Goal: Task Accomplishment & Management: Use online tool/utility

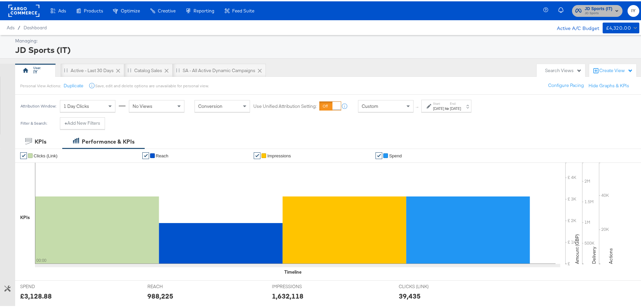
click at [598, 9] on span "JD Sports (IT)" at bounding box center [599, 7] width 28 height 7
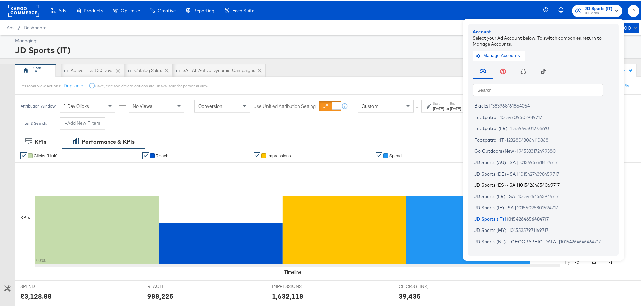
click at [504, 182] on span "JD Sports (ES) - SA" at bounding box center [495, 183] width 41 height 5
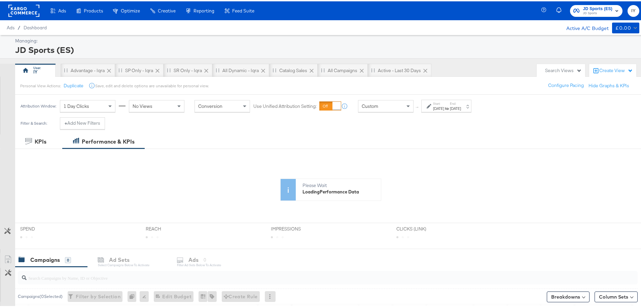
click at [99, 248] on div at bounding box center [323, 249] width 646 height 5
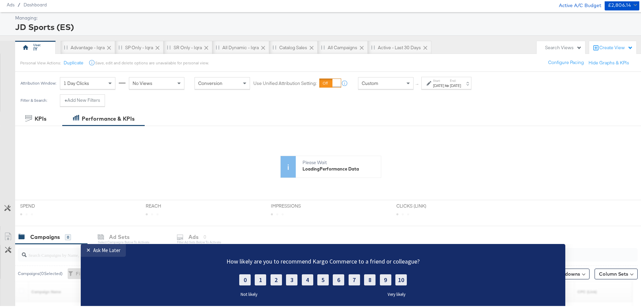
scroll to position [127, 0]
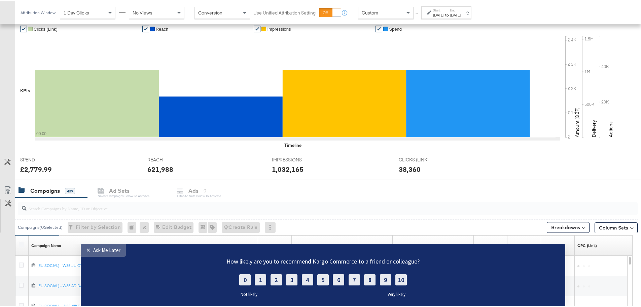
click at [103, 250] on div "Ask Me Later" at bounding box center [106, 249] width 27 height 6
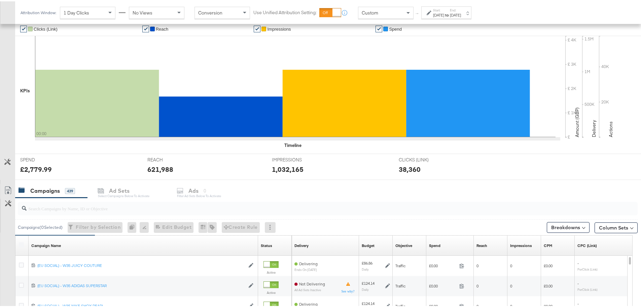
click at [56, 211] on div at bounding box center [328, 206] width 620 height 13
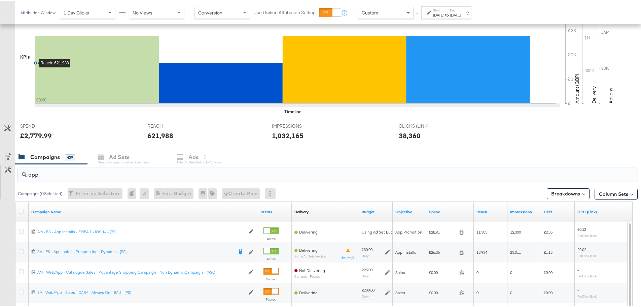
scroll to position [194, 0]
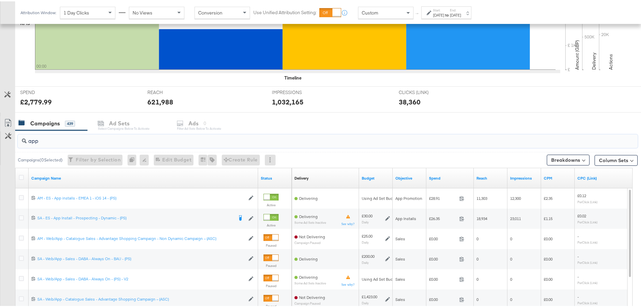
type input "app"
click at [395, 6] on div "Custom" at bounding box center [385, 11] width 55 height 11
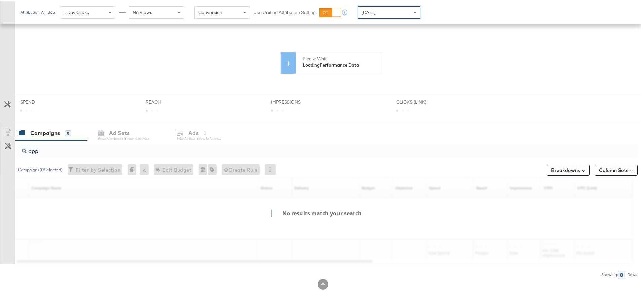
scroll to position [126, 0]
click at [379, 14] on div "Yesterday" at bounding box center [389, 10] width 62 height 11
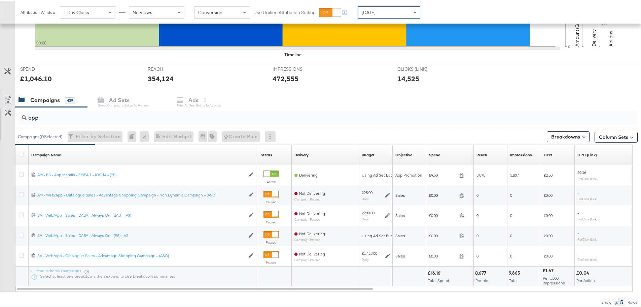
scroll to position [227, 0]
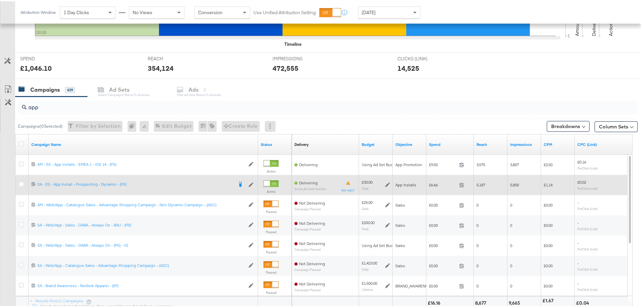
click at [387, 183] on icon at bounding box center [387, 183] width 5 height 5
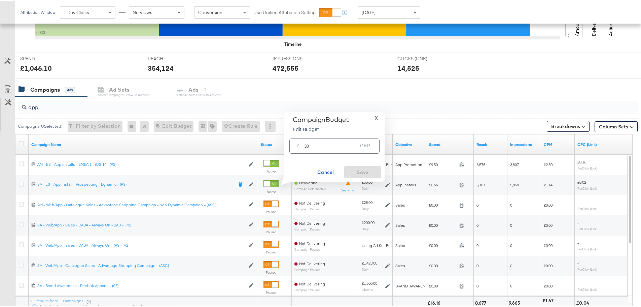
click at [306, 145] on input "30" at bounding box center [331, 142] width 53 height 14
type input "20"
click at [359, 172] on span "Save" at bounding box center [363, 171] width 32 height 8
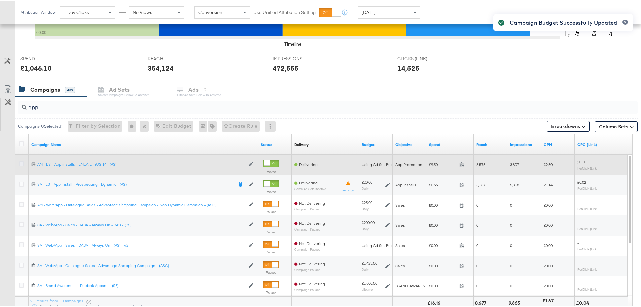
click at [21, 163] on icon at bounding box center [21, 162] width 5 height 5
click at [0, 0] on input "checkbox" at bounding box center [0, 0] width 0 height 0
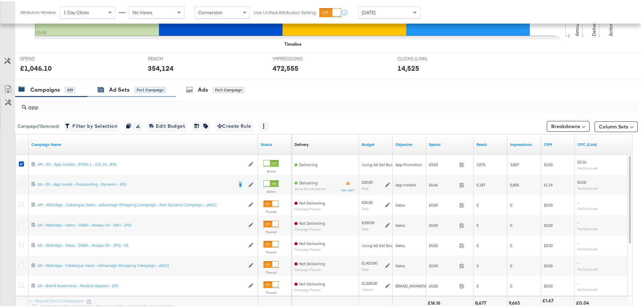
click at [102, 89] on icon at bounding box center [101, 89] width 6 height 4
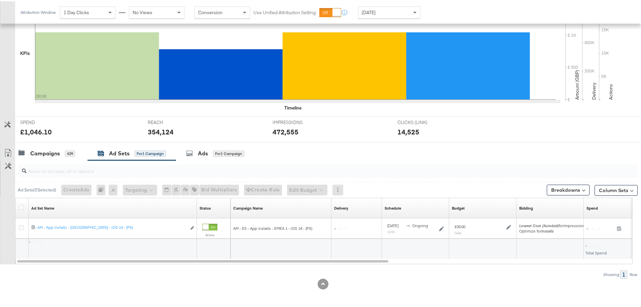
scroll to position [164, 0]
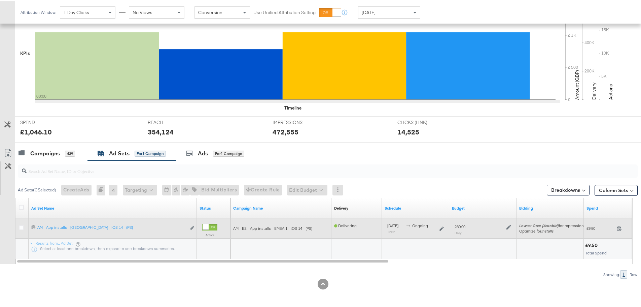
click at [507, 226] on icon at bounding box center [509, 225] width 5 height 5
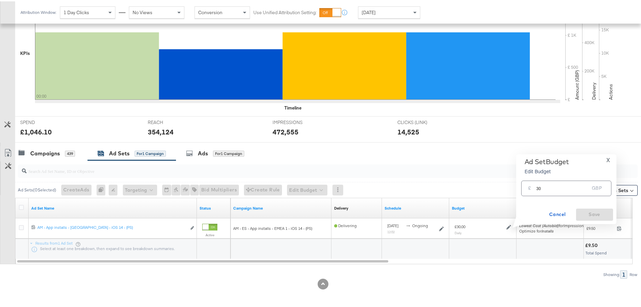
click at [538, 186] on input "30" at bounding box center [563, 184] width 53 height 14
type input "20"
click at [595, 210] on span "Save" at bounding box center [595, 213] width 32 height 8
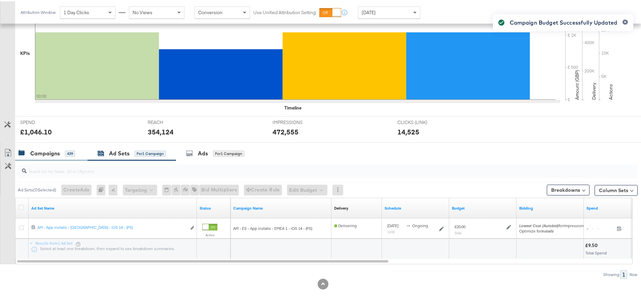
click at [59, 148] on div "Campaigns" at bounding box center [45, 152] width 30 height 8
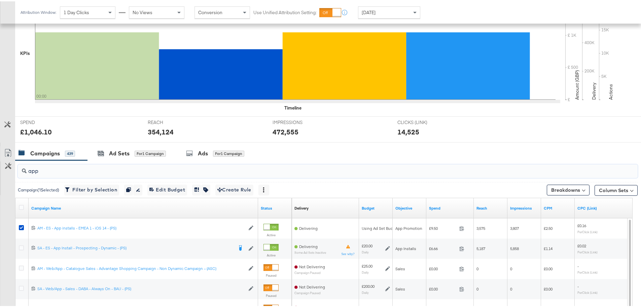
drag, startPoint x: 50, startPoint y: 167, endPoint x: 22, endPoint y: 188, distance: 35.0
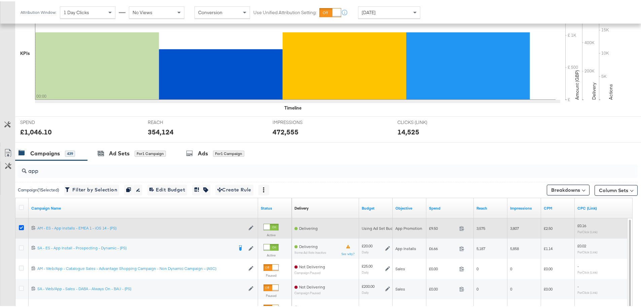
click at [20, 227] on icon at bounding box center [21, 225] width 5 height 5
click at [0, 0] on input "checkbox" at bounding box center [0, 0] width 0 height 0
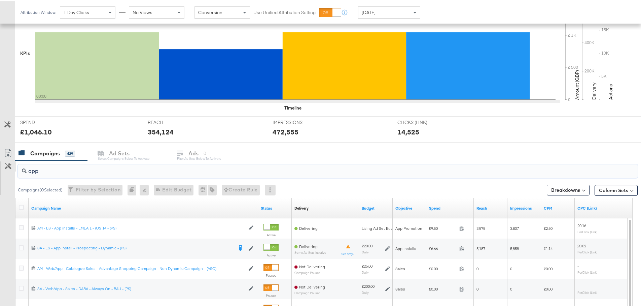
drag, startPoint x: 45, startPoint y: 169, endPoint x: 2, endPoint y: 169, distance: 42.7
click at [2, 169] on div "app Campaigns ( 0 Selected) Filter by Selection Filter 0 campaigns 0 Rename 0 c…" at bounding box center [319, 278] width 638 height 239
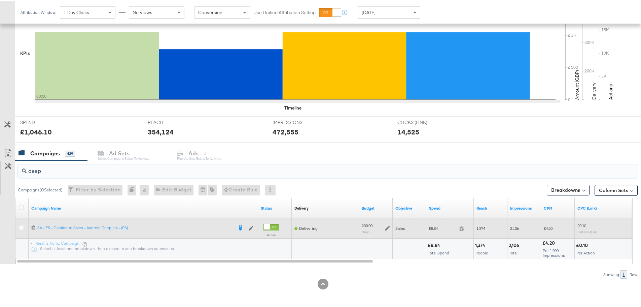
type input "deep"
click at [388, 226] on icon at bounding box center [387, 226] width 5 height 5
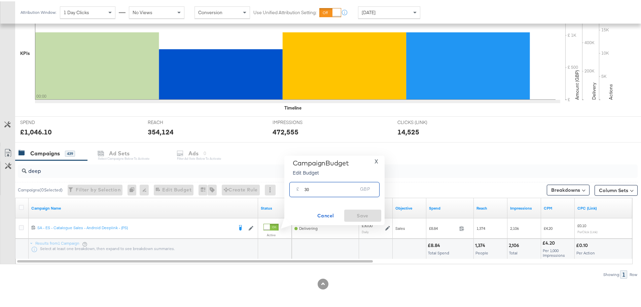
click at [285, 187] on div "Campaign Budget Edit Budget X £ 30 GBP Cancel Save" at bounding box center [334, 189] width 100 height 70
type input "20"
click at [360, 209] on button "Save" at bounding box center [362, 214] width 37 height 12
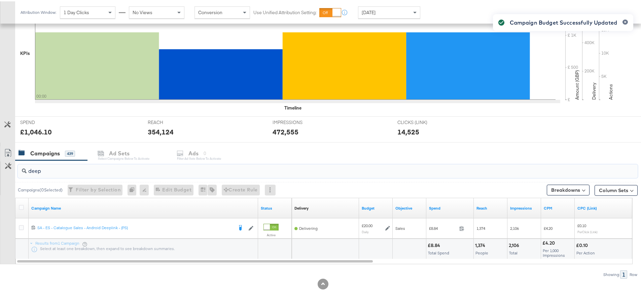
drag, startPoint x: 53, startPoint y: 170, endPoint x: -2, endPoint y: 169, distance: 54.9
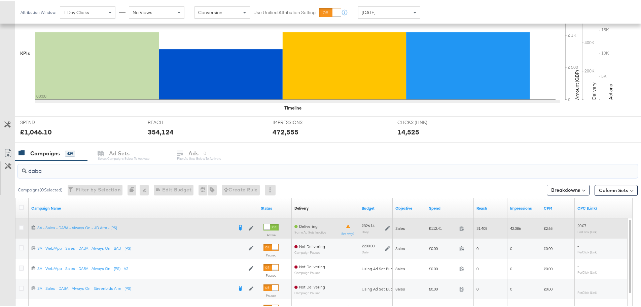
type input "daba"
click at [388, 225] on icon at bounding box center [387, 226] width 5 height 5
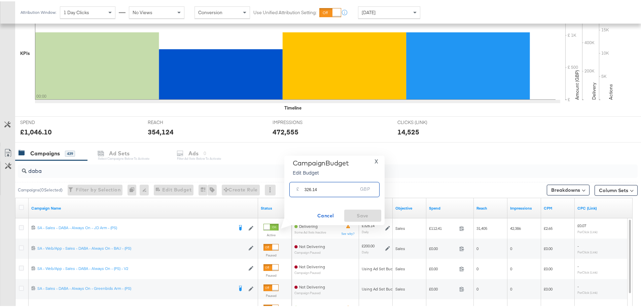
drag, startPoint x: 312, startPoint y: 187, endPoint x: 302, endPoint y: 187, distance: 10.1
click at [302, 187] on div "£ 326.14 GBP" at bounding box center [334, 187] width 90 height 15
type input "288"
click at [359, 217] on span "Save" at bounding box center [363, 214] width 32 height 8
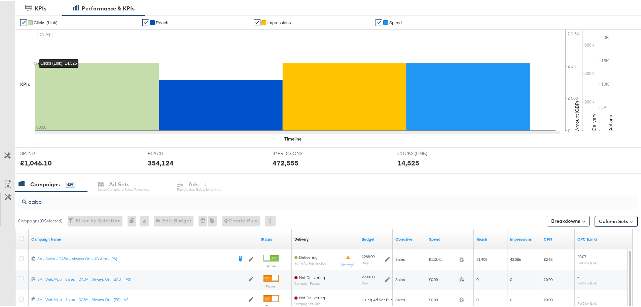
scroll to position [168, 0]
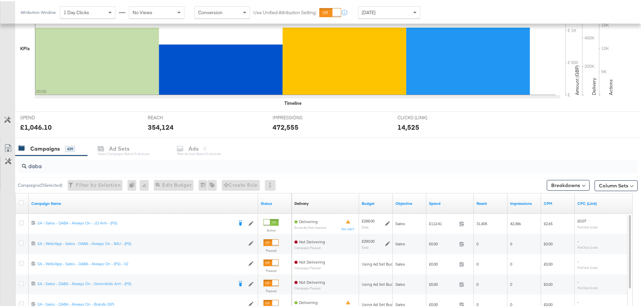
drag, startPoint x: 58, startPoint y: 169, endPoint x: 53, endPoint y: 162, distance: 8.1
click at [50, 164] on input "daba" at bounding box center [304, 162] width 554 height 13
drag, startPoint x: 53, startPoint y: 162, endPoint x: -10, endPoint y: 165, distance: 63.0
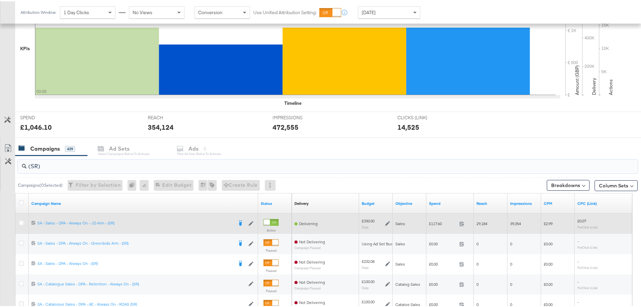
type input "(SR)"
click at [389, 221] on icon at bounding box center [387, 222] width 5 height 5
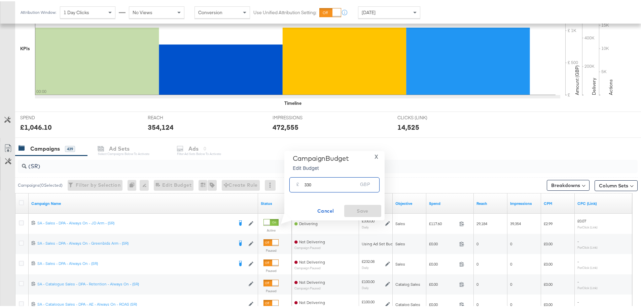
drag, startPoint x: 322, startPoint y: 185, endPoint x: 280, endPoint y: 178, distance: 42.7
click at [280, 178] on div "Campaign Budget Edit Budget X £ 330 GBP Cancel Save" at bounding box center [331, 184] width 105 height 70
type input "277"
click at [369, 210] on span "Save" at bounding box center [363, 209] width 32 height 8
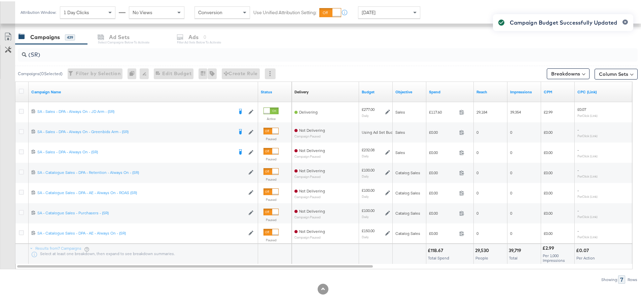
scroll to position [285, 0]
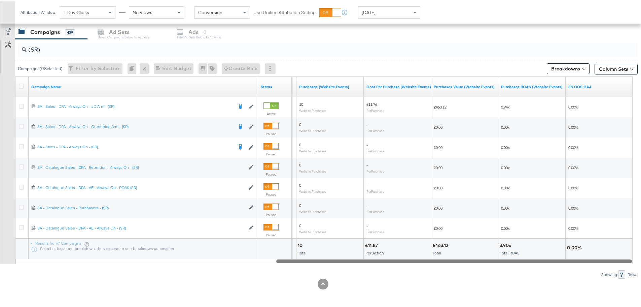
drag, startPoint x: 311, startPoint y: 259, endPoint x: 645, endPoint y: 261, distance: 333.9
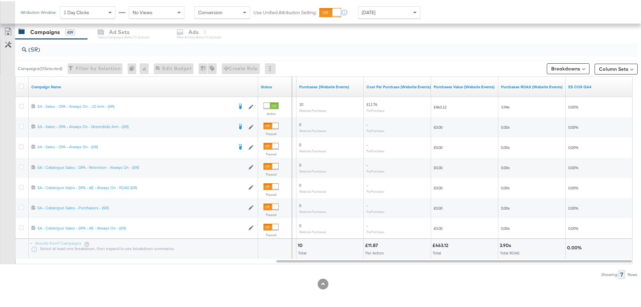
click at [377, 12] on div "Today" at bounding box center [389, 10] width 62 height 11
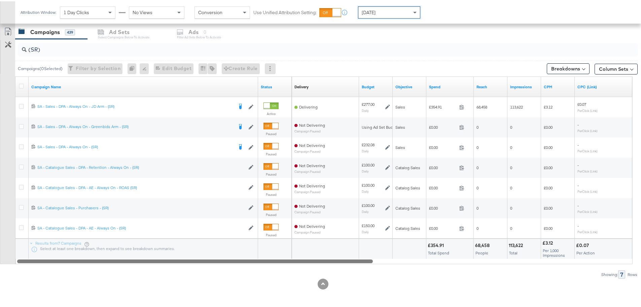
drag, startPoint x: 507, startPoint y: 260, endPoint x: 169, endPoint y: 271, distance: 337.5
click at [169, 271] on div "(SR) Campaigns ( 0 Selected) Filter by Selection Filter 0 campaigns 0 Rename 0 …" at bounding box center [319, 157] width 638 height 239
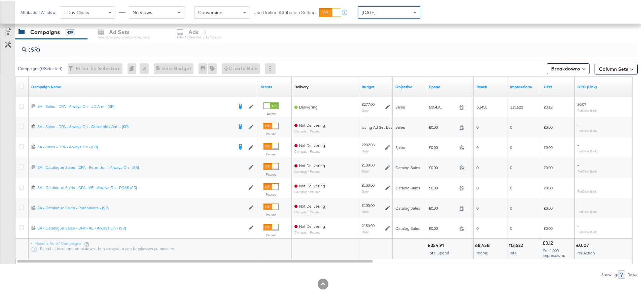
scroll to position [0, 0]
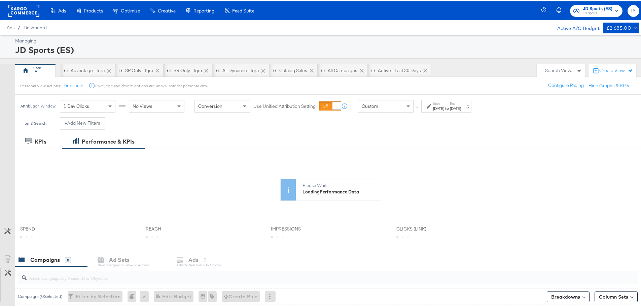
click at [583, 10] on span "JD Sports" at bounding box center [598, 11] width 30 height 5
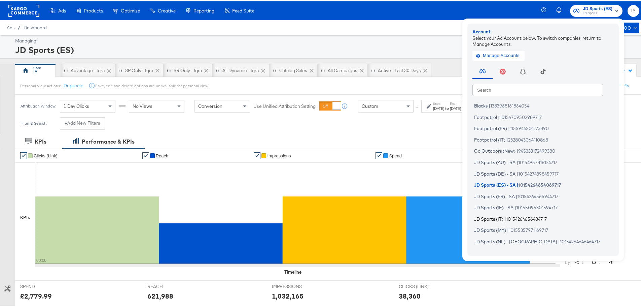
click at [506, 215] on span "10154264656484717" at bounding box center [526, 216] width 41 height 5
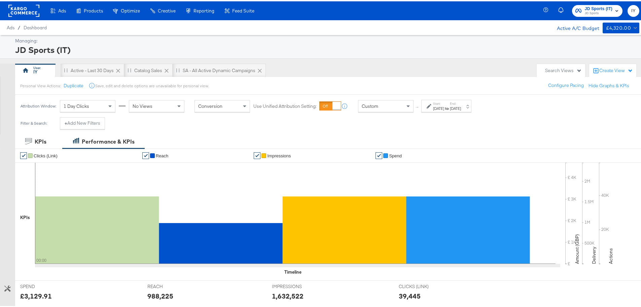
click at [384, 103] on div "Custom" at bounding box center [385, 104] width 55 height 11
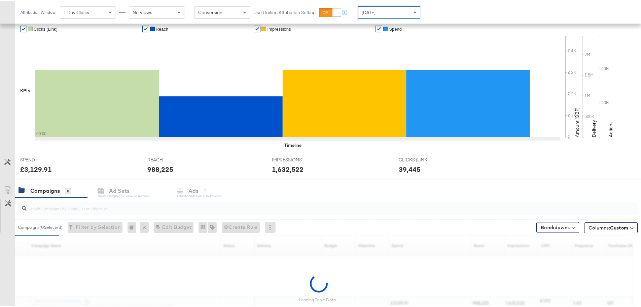
scroll to position [160, 0]
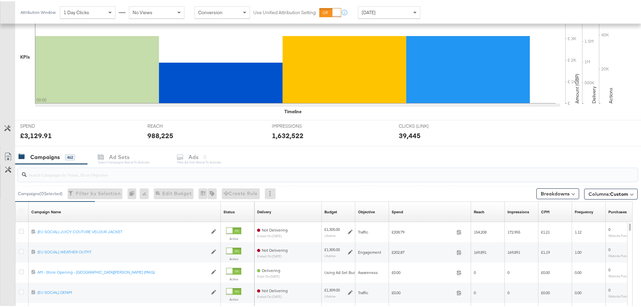
click at [70, 172] on input "search" at bounding box center [304, 170] width 554 height 13
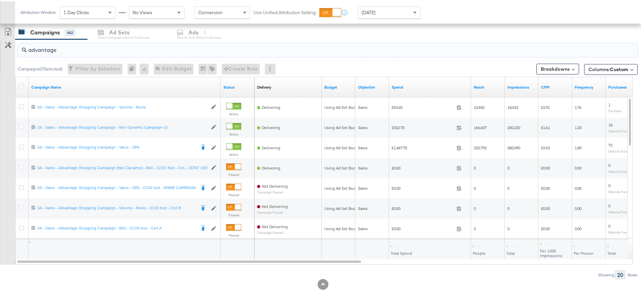
scroll to position [285, 0]
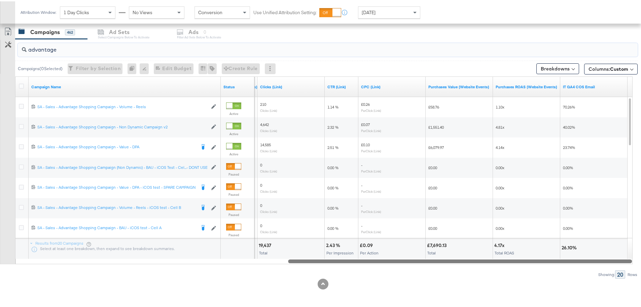
drag, startPoint x: 288, startPoint y: 260, endPoint x: 642, endPoint y: 254, distance: 354.5
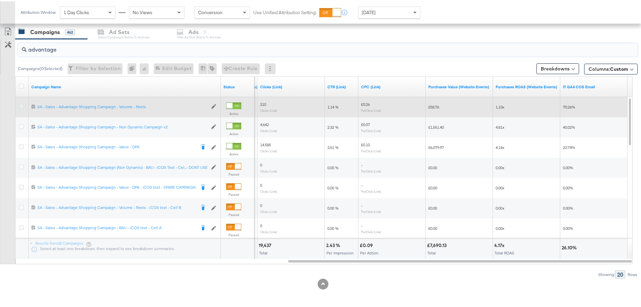
type input "advantage"
click at [22, 103] on icon at bounding box center [21, 104] width 5 height 5
click at [0, 0] on input "checkbox" at bounding box center [0, 0] width 0 height 0
click at [21, 105] on icon at bounding box center [21, 104] width 5 height 5
click at [0, 0] on input "checkbox" at bounding box center [0, 0] width 0 height 0
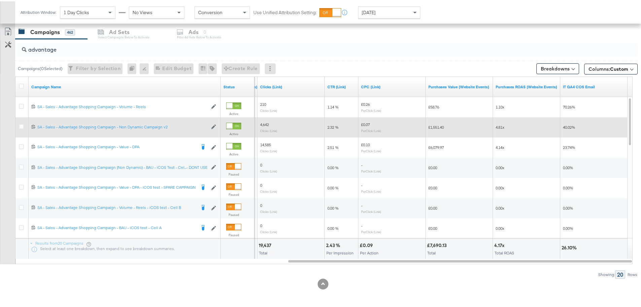
click at [21, 128] on div at bounding box center [22, 126] width 7 height 7
click at [23, 125] on icon at bounding box center [21, 125] width 5 height 5
click at [0, 0] on input "checkbox" at bounding box center [0, 0] width 0 height 0
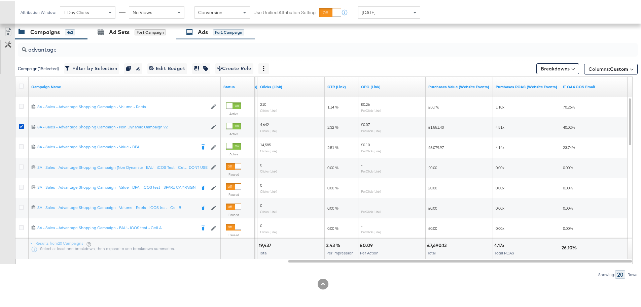
click at [208, 33] on div "Ads" at bounding box center [203, 31] width 10 height 8
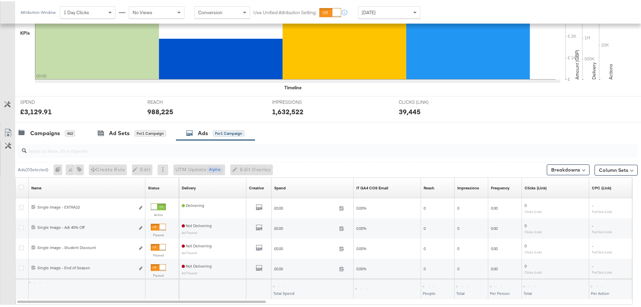
scroll to position [224, 0]
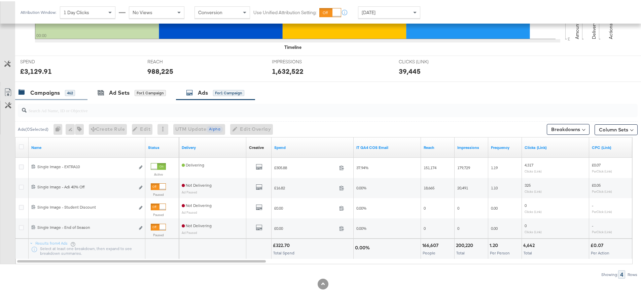
click at [57, 92] on div "Campaigns" at bounding box center [45, 92] width 30 height 8
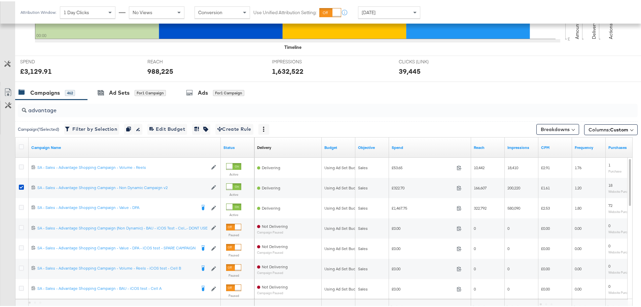
scroll to position [285, 0]
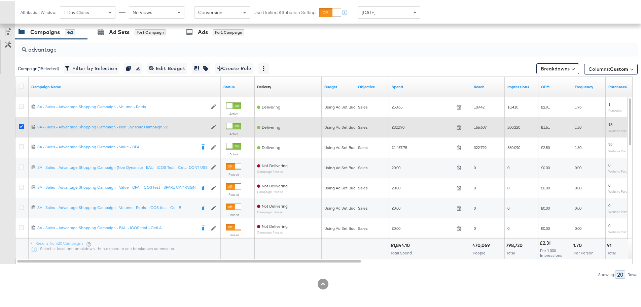
click at [21, 127] on icon at bounding box center [21, 125] width 5 height 5
click at [0, 0] on input "checkbox" at bounding box center [0, 0] width 0 height 0
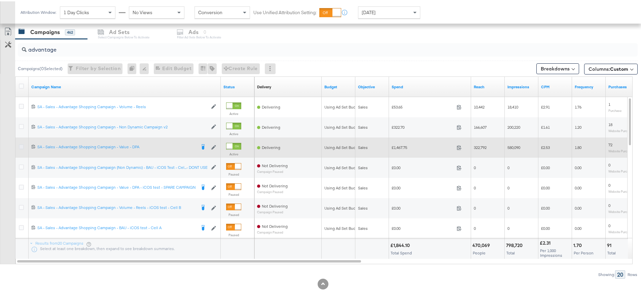
click at [21, 145] on icon at bounding box center [21, 145] width 5 height 5
click at [0, 0] on input "checkbox" at bounding box center [0, 0] width 0 height 0
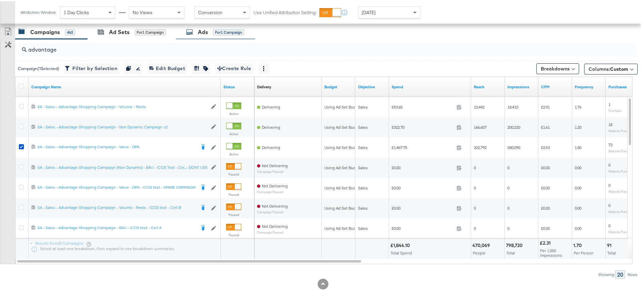
click at [190, 33] on icon at bounding box center [189, 30] width 7 height 7
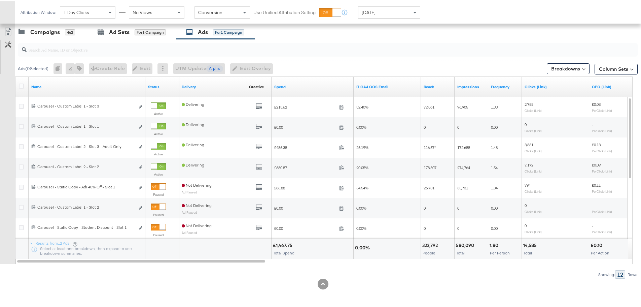
click at [199, 257] on div at bounding box center [212, 247] width 67 height 20
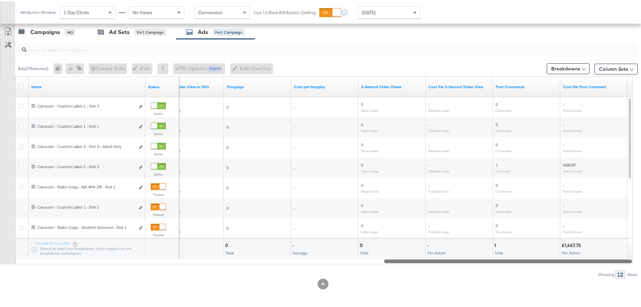
drag, startPoint x: 196, startPoint y: 260, endPoint x: 598, endPoint y: 288, distance: 402.6
click at [598, 288] on div "KPIs Performance & KPIs Customize KPIs ✔ Clicks (Link) ✔ Reach ✔ Impressions ✔ …" at bounding box center [323, 77] width 646 height 458
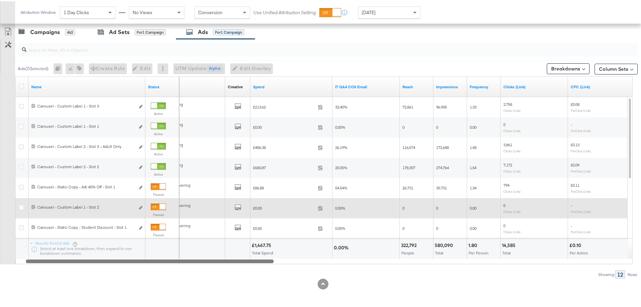
drag, startPoint x: 567, startPoint y: 259, endPoint x: 130, endPoint y: 203, distance: 441.2
click at [170, 262] on div at bounding box center [150, 259] width 248 height 6
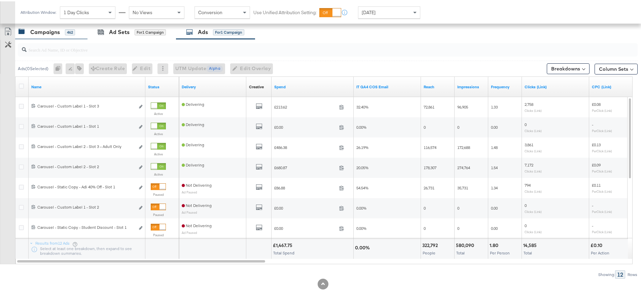
click at [45, 30] on div "Campaigns" at bounding box center [45, 31] width 30 height 8
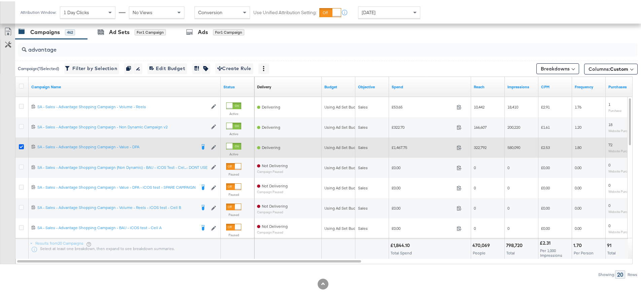
click at [21, 146] on icon at bounding box center [21, 145] width 5 height 5
click at [0, 0] on input "checkbox" at bounding box center [0, 0] width 0 height 0
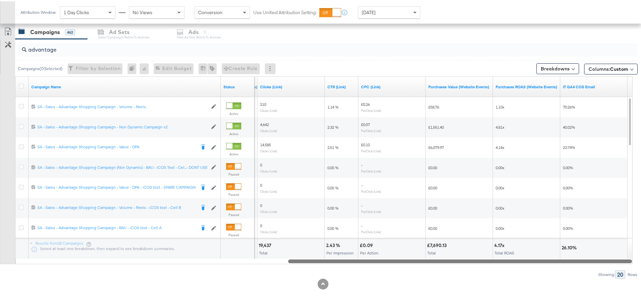
drag, startPoint x: 344, startPoint y: 261, endPoint x: 646, endPoint y: 252, distance: 301.7
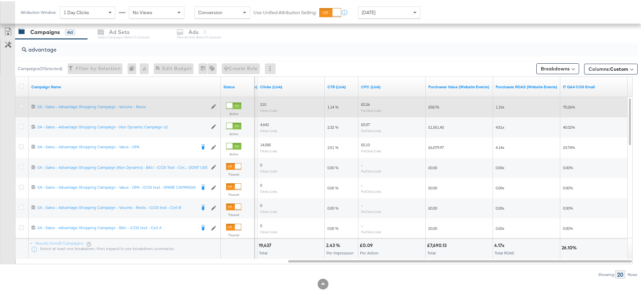
click at [22, 105] on icon at bounding box center [21, 104] width 5 height 5
click at [0, 0] on input "checkbox" at bounding box center [0, 0] width 0 height 0
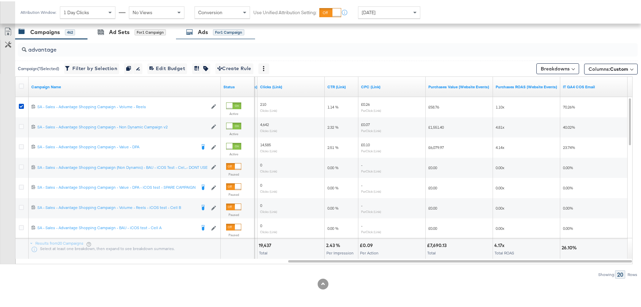
click at [199, 36] on div "Ads for 1 Campaign" at bounding box center [215, 31] width 79 height 14
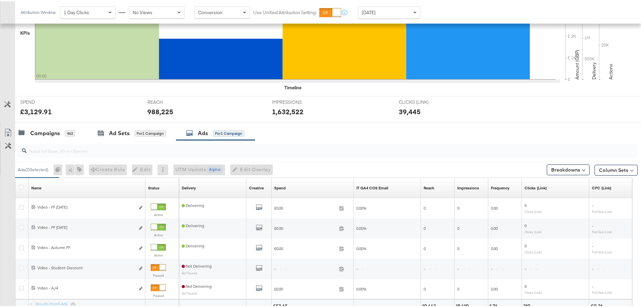
scroll to position [244, 0]
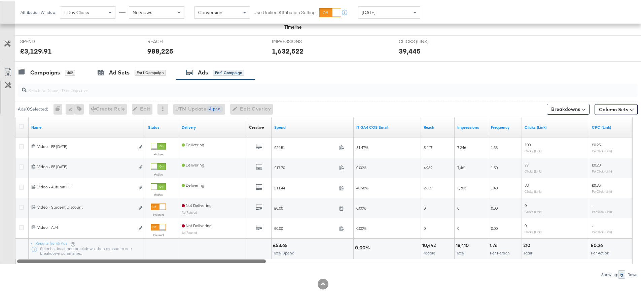
drag, startPoint x: 235, startPoint y: 259, endPoint x: 232, endPoint y: 275, distance: 16.1
click at [232, 275] on div "Ads ( 0 Selected) 0 Rename 0 ads Tags for 0 campaigns Create Rule Edit 0 ads Ed…" at bounding box center [319, 177] width 638 height 199
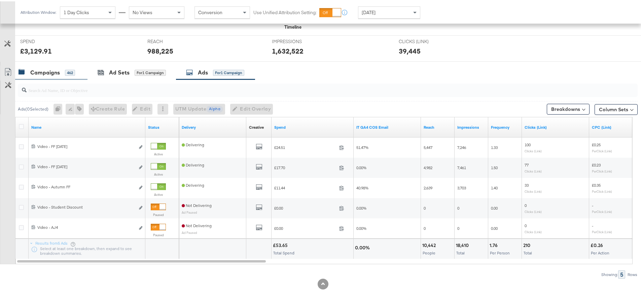
click at [45, 71] on div "Campaigns" at bounding box center [45, 71] width 30 height 8
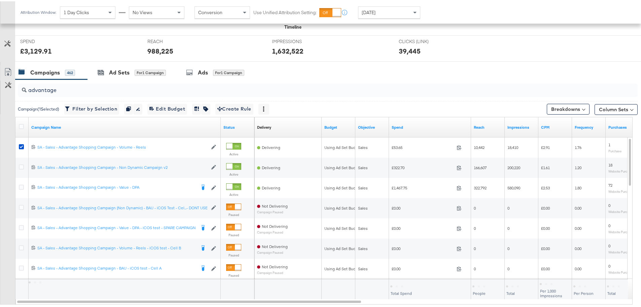
scroll to position [285, 0]
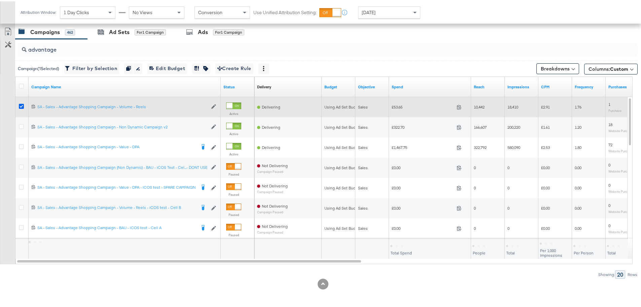
click at [21, 107] on icon at bounding box center [21, 104] width 5 height 5
click at [0, 0] on input "checkbox" at bounding box center [0, 0] width 0 height 0
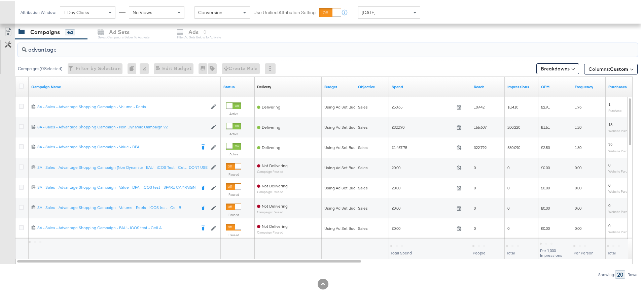
drag, startPoint x: 66, startPoint y: 47, endPoint x: -46, endPoint y: 47, distance: 112.8
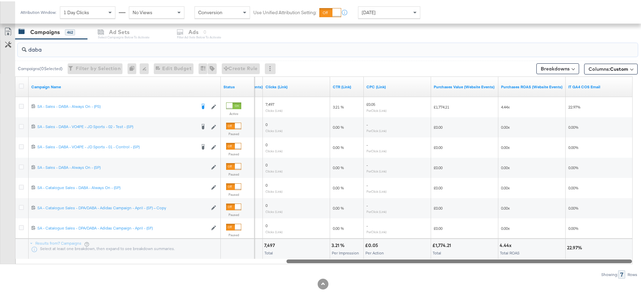
drag, startPoint x: 252, startPoint y: 261, endPoint x: 586, endPoint y: 272, distance: 334.4
click at [586, 272] on div "daba Campaigns ( 0 Selected) Filter by Selection Filter 0 campaigns 0 Rename 0 …" at bounding box center [319, 157] width 638 height 239
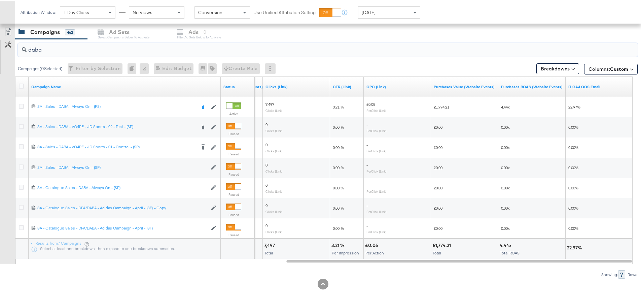
drag, startPoint x: 48, startPoint y: 47, endPoint x: -20, endPoint y: 45, distance: 68.7
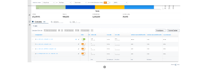
scroll to position [224, 0]
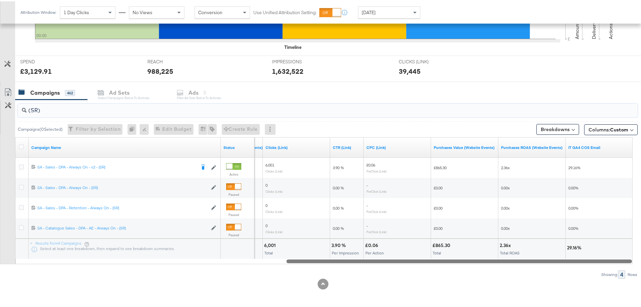
drag, startPoint x: 335, startPoint y: 259, endPoint x: 607, endPoint y: 286, distance: 273.0
click at [607, 286] on div "KPIs Performance & KPIs Customize KPIs ✔ Clicks (Link) ✔ Reach ✔ Impressions ✔ …" at bounding box center [323, 107] width 646 height 398
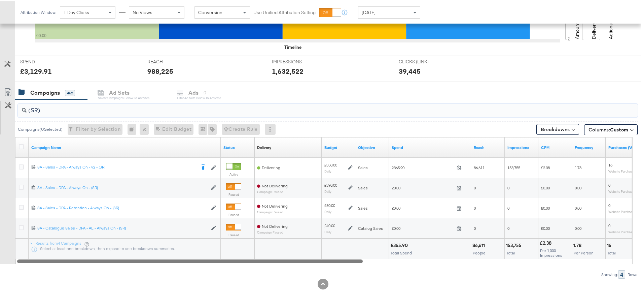
drag, startPoint x: 353, startPoint y: 260, endPoint x: 66, endPoint y: 267, distance: 286.5
click at [66, 267] on div "(SR) Campaigns ( 0 Selected) Filter by Selection Filter 0 campaigns 0 Rename 0 …" at bounding box center [319, 187] width 638 height 179
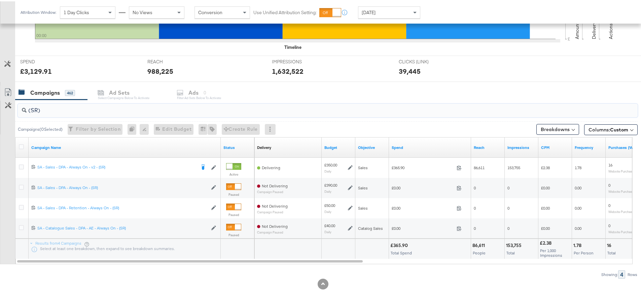
type input "(SR)"
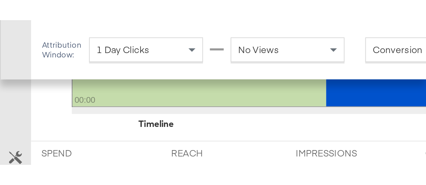
scroll to position [231, 0]
